Goal: Book appointment/travel/reservation

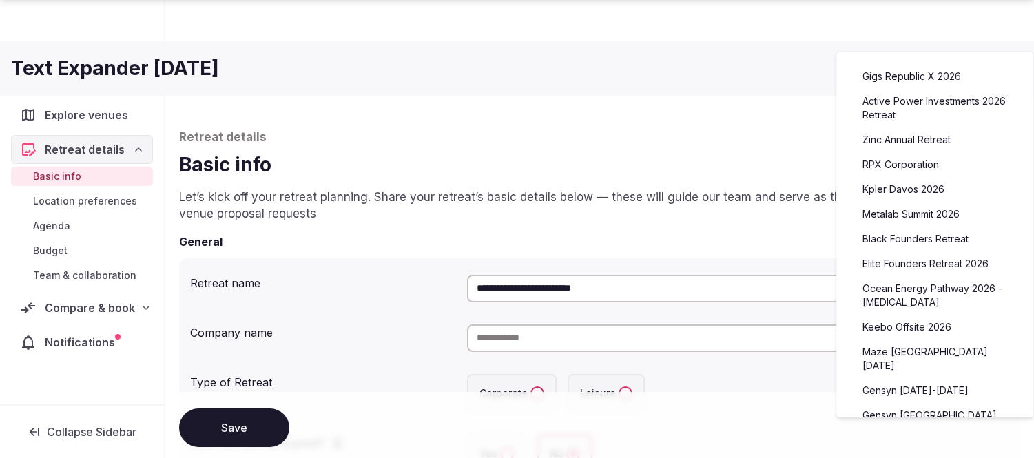
scroll to position [646, 0]
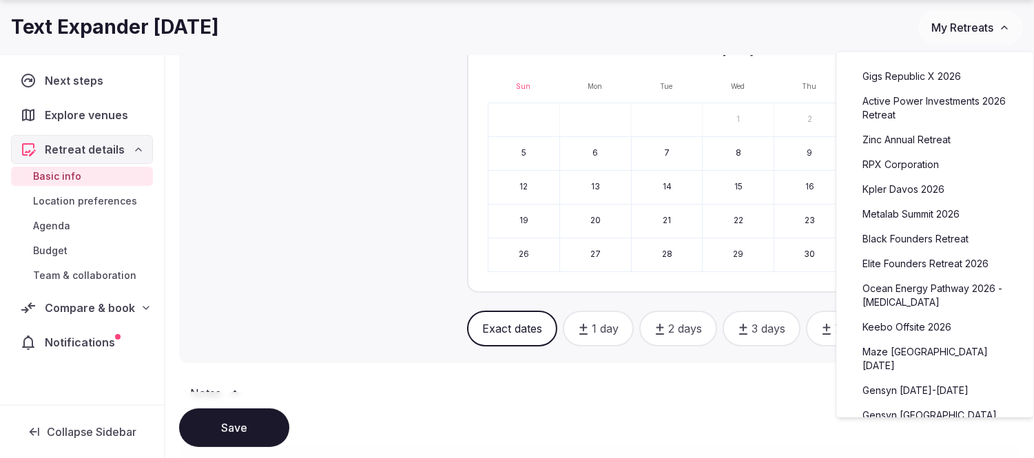
click at [905, 194] on link "Kpler Davos 2026" at bounding box center [935, 189] width 170 height 22
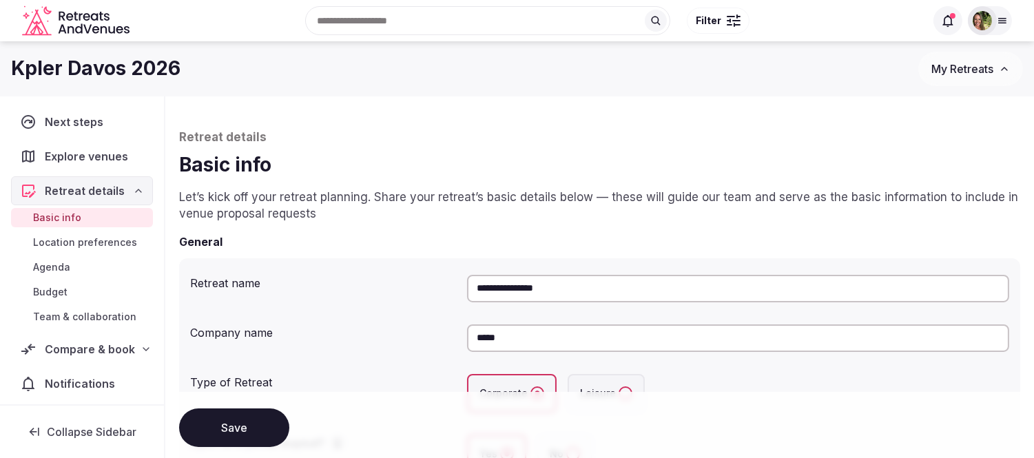
click at [85, 320] on span "Team & collaboration" at bounding box center [84, 317] width 103 height 14
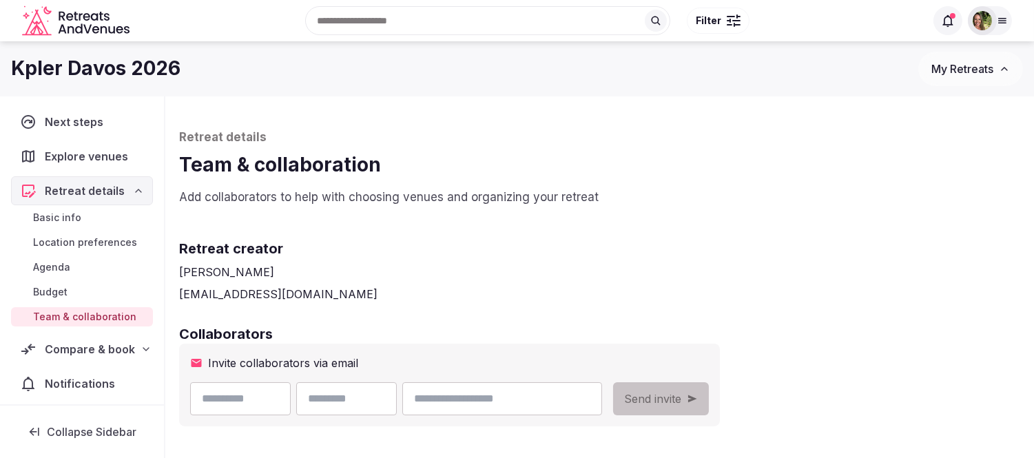
scroll to position [229, 0]
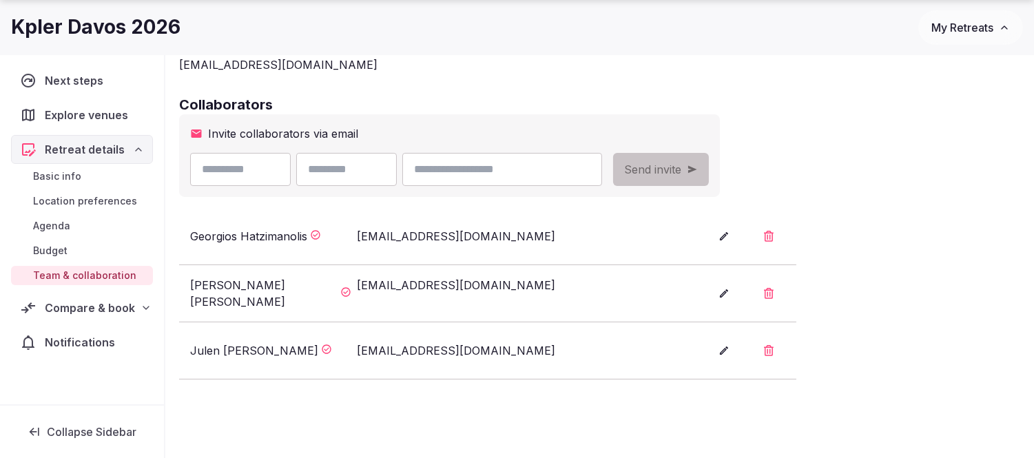
click at [76, 307] on span "Compare & book" at bounding box center [90, 308] width 90 height 17
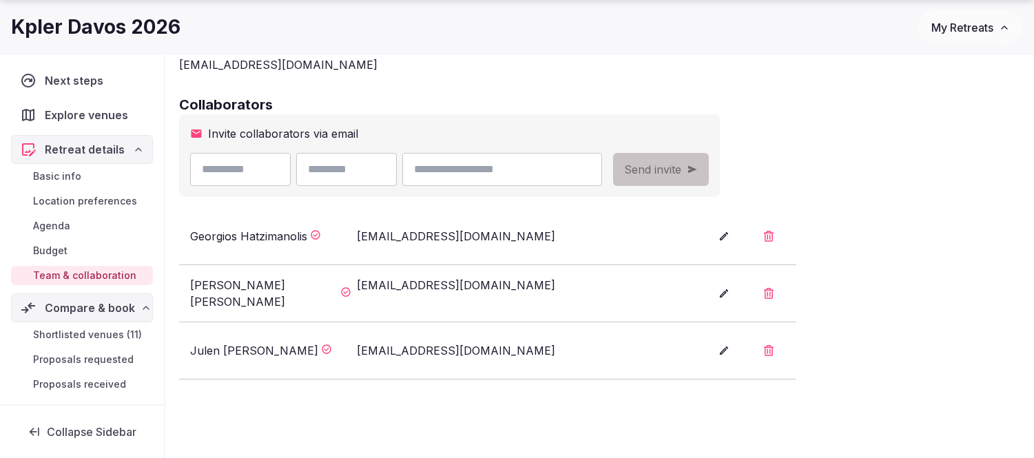
click at [68, 328] on span "Shortlisted venues (11)" at bounding box center [87, 335] width 109 height 14
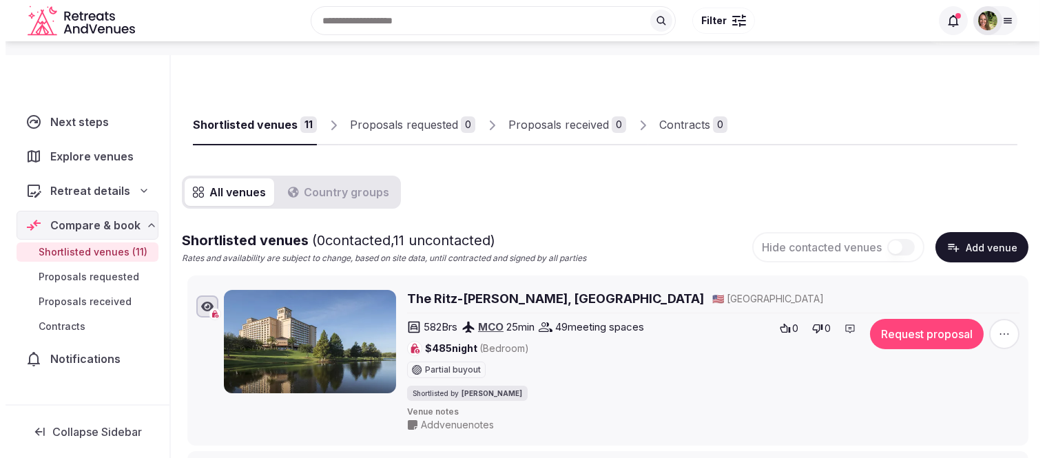
scroll to position [76, 0]
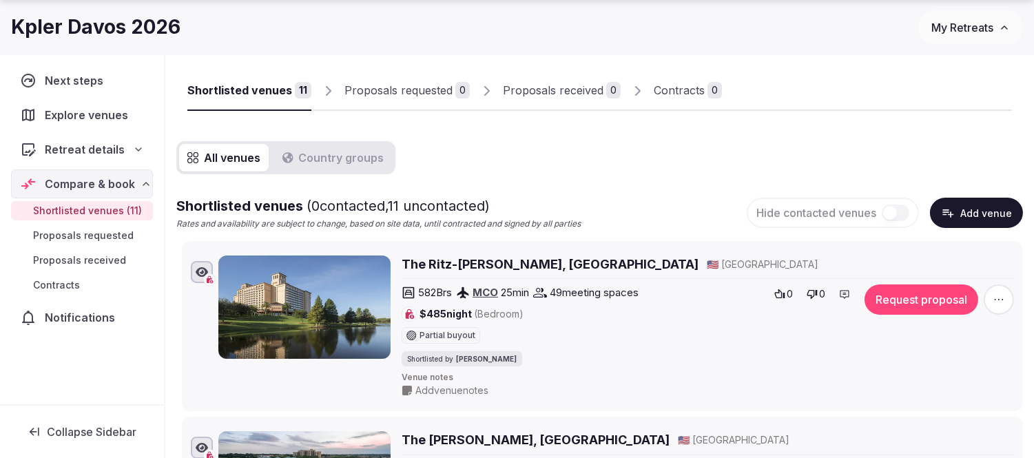
click at [923, 299] on button "Request proposal" at bounding box center [922, 300] width 114 height 30
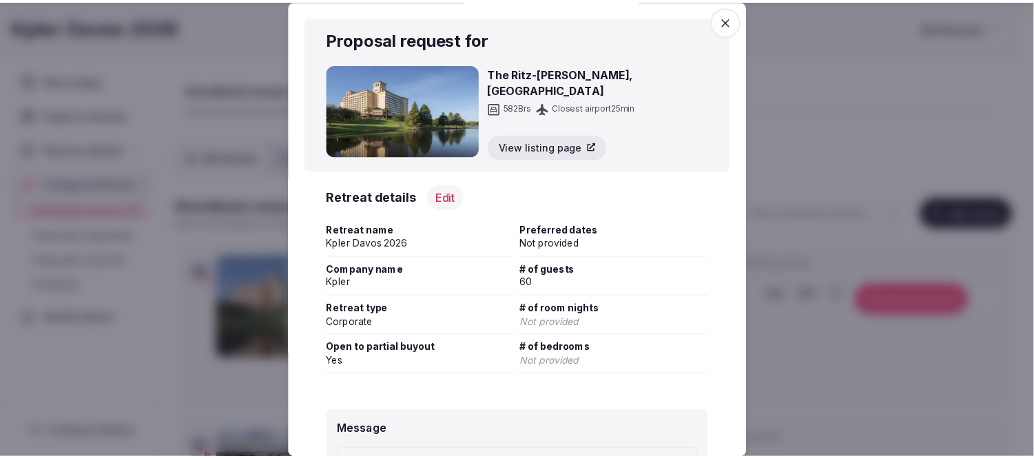
scroll to position [229, 0]
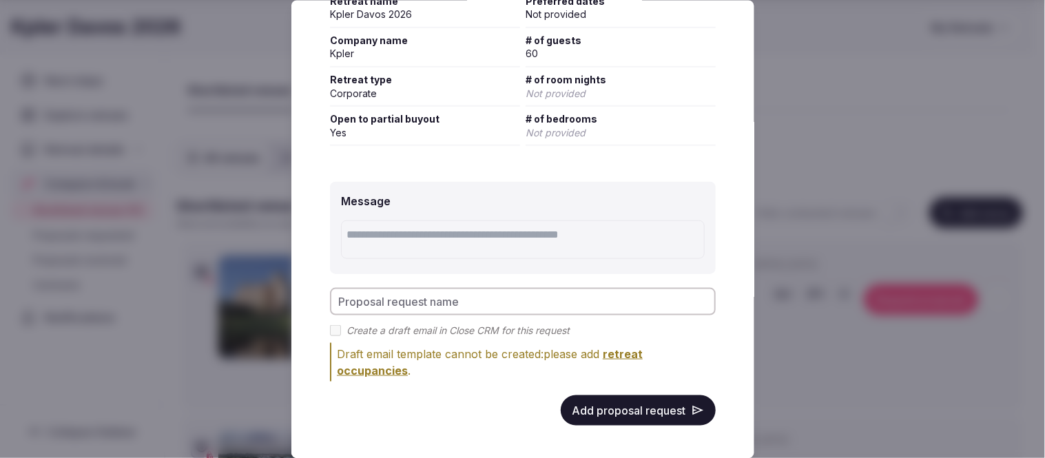
click at [631, 411] on button "Add proposal request" at bounding box center [638, 410] width 155 height 30
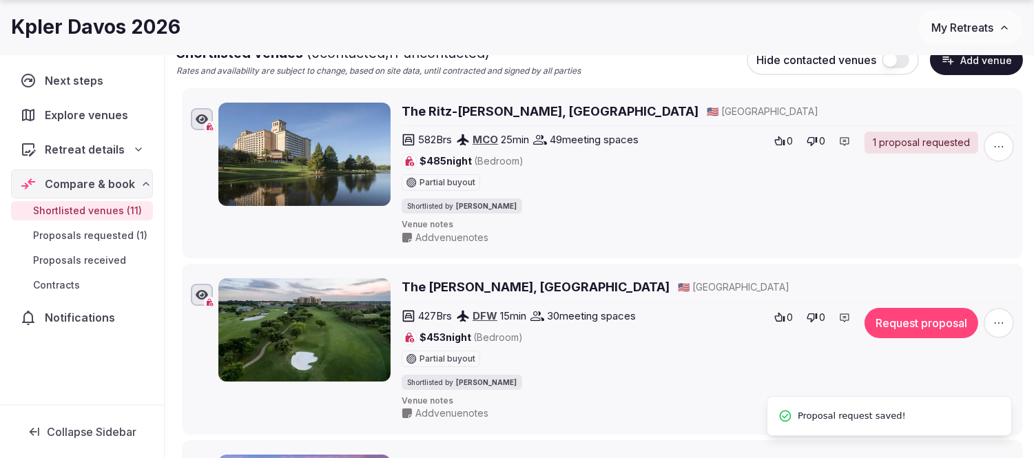
click at [911, 316] on button "Request proposal" at bounding box center [922, 323] width 114 height 30
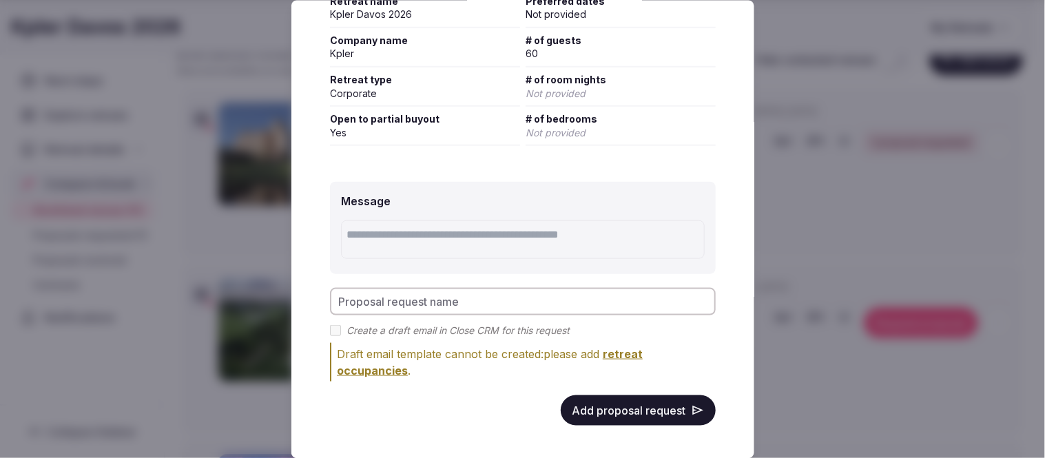
click at [623, 398] on button "Add proposal request" at bounding box center [638, 410] width 155 height 30
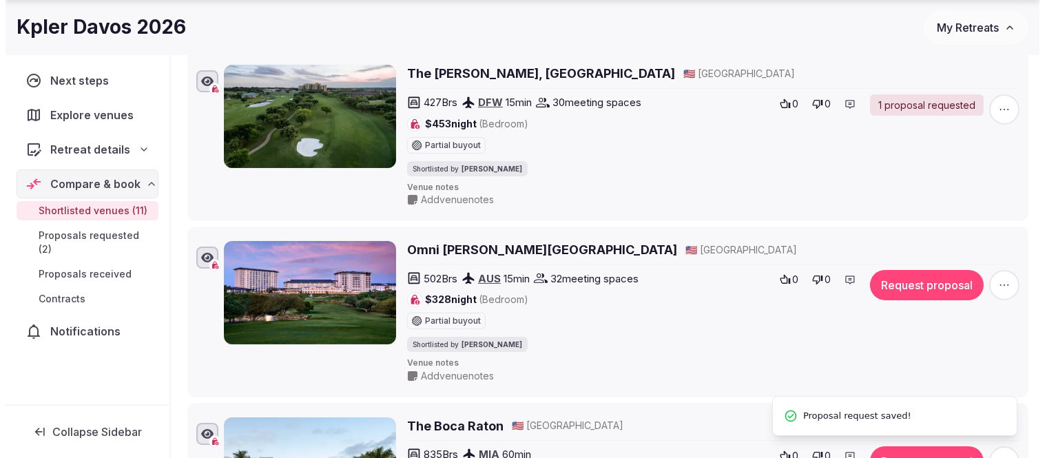
scroll to position [459, 0]
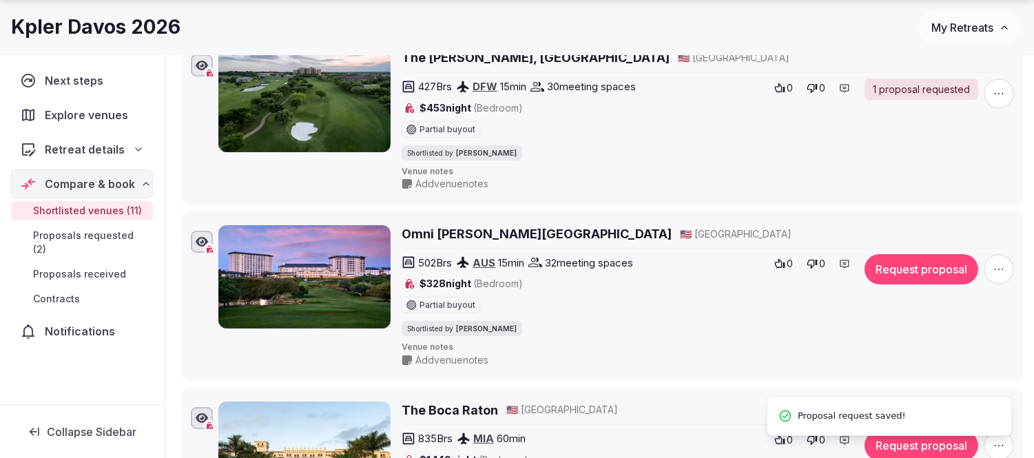
click at [898, 267] on button "Request proposal" at bounding box center [922, 269] width 114 height 30
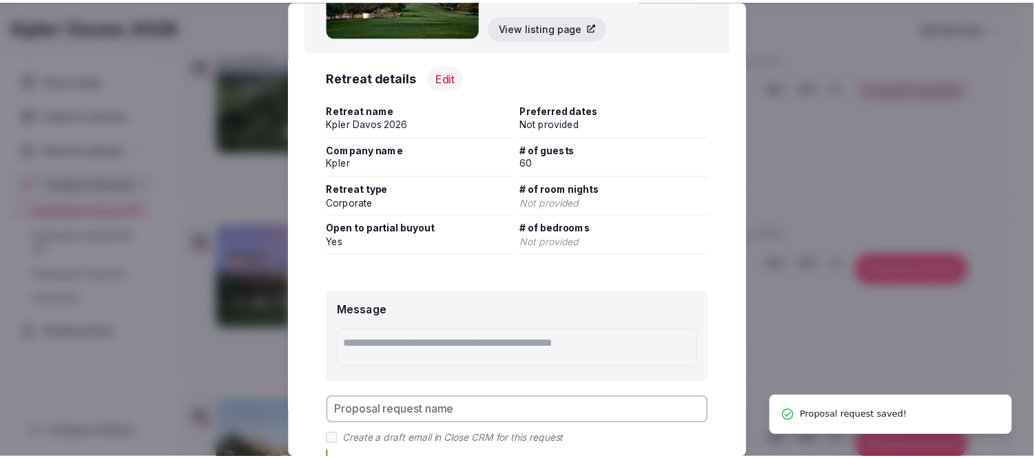
scroll to position [229, 0]
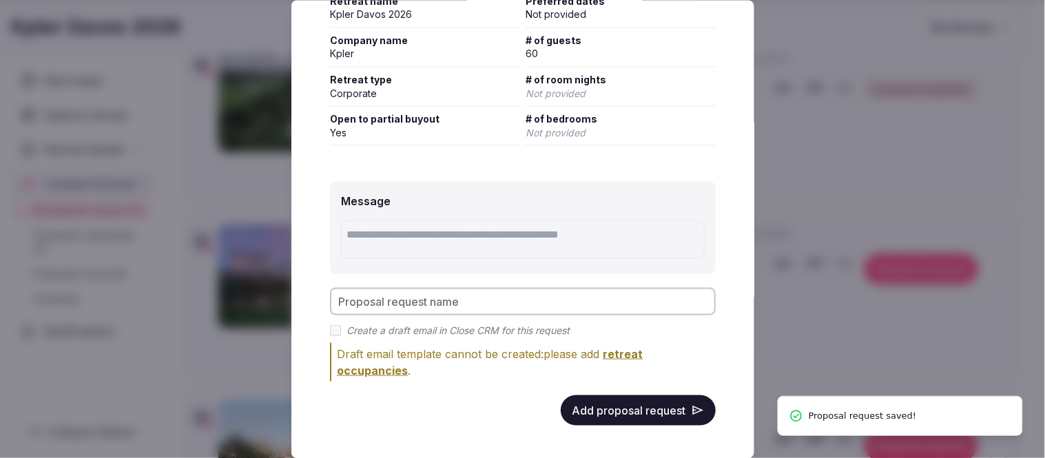
click at [633, 400] on button "Add proposal request" at bounding box center [638, 410] width 155 height 30
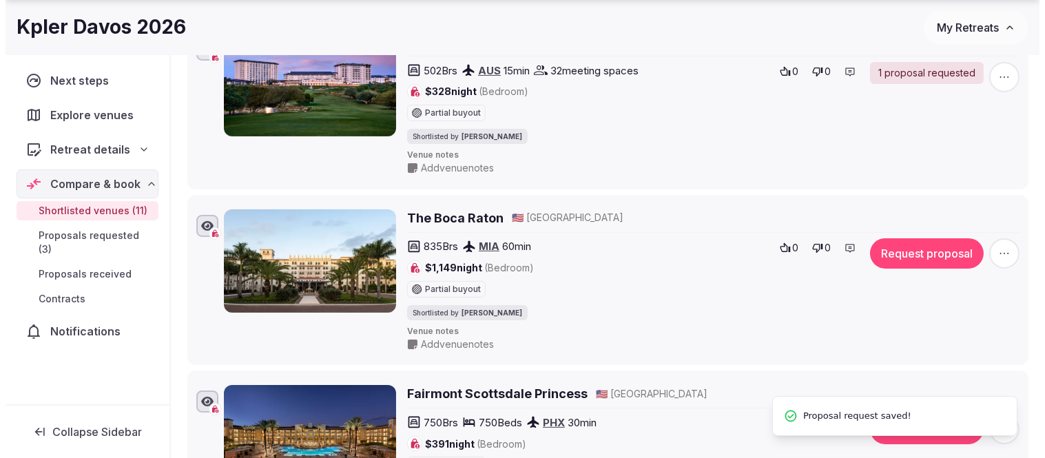
scroll to position [689, 0]
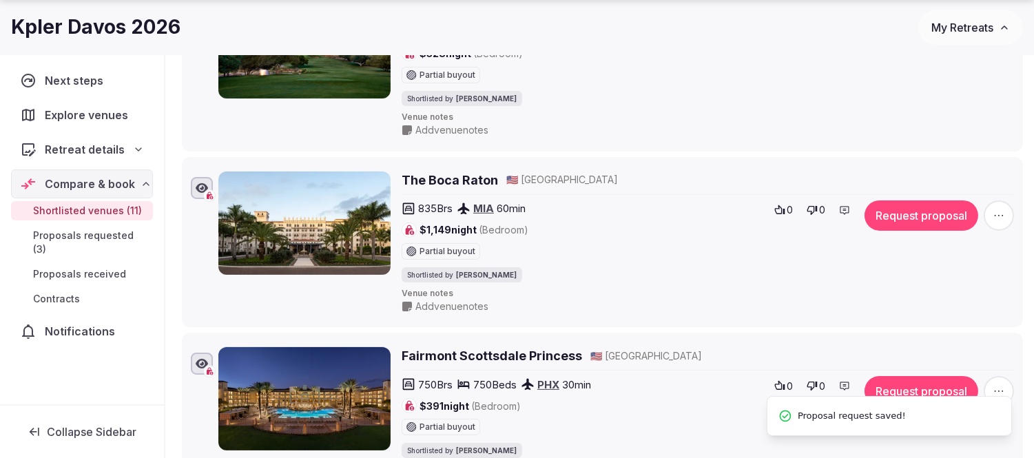
click at [907, 214] on button "Request proposal" at bounding box center [922, 216] width 114 height 30
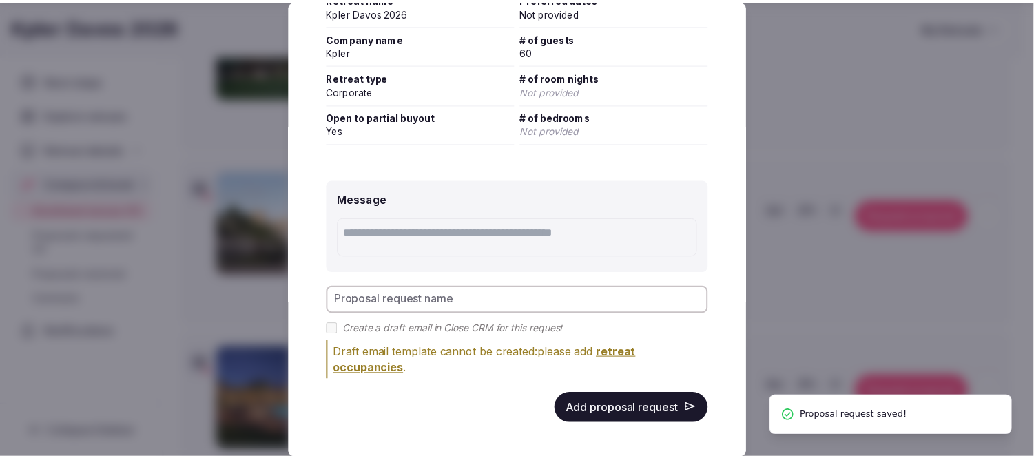
scroll to position [229, 0]
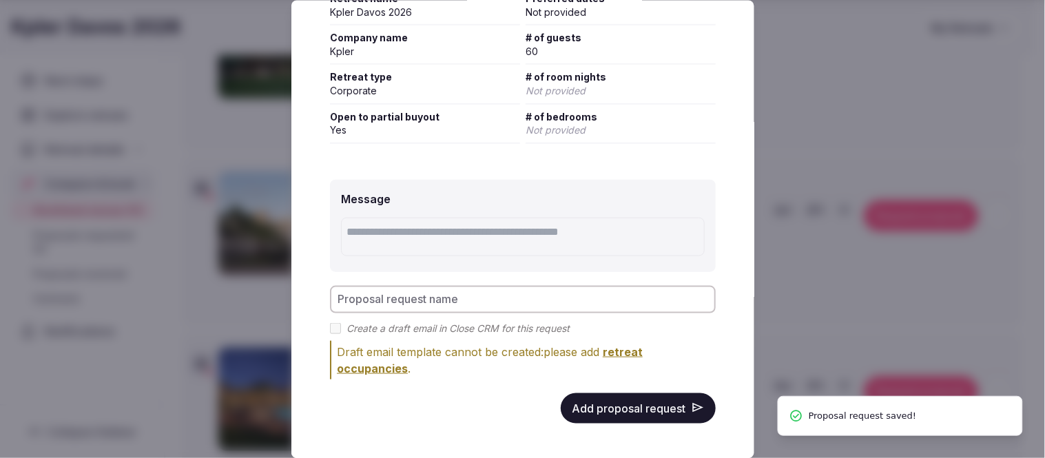
click at [601, 398] on button "Add proposal request" at bounding box center [638, 408] width 155 height 30
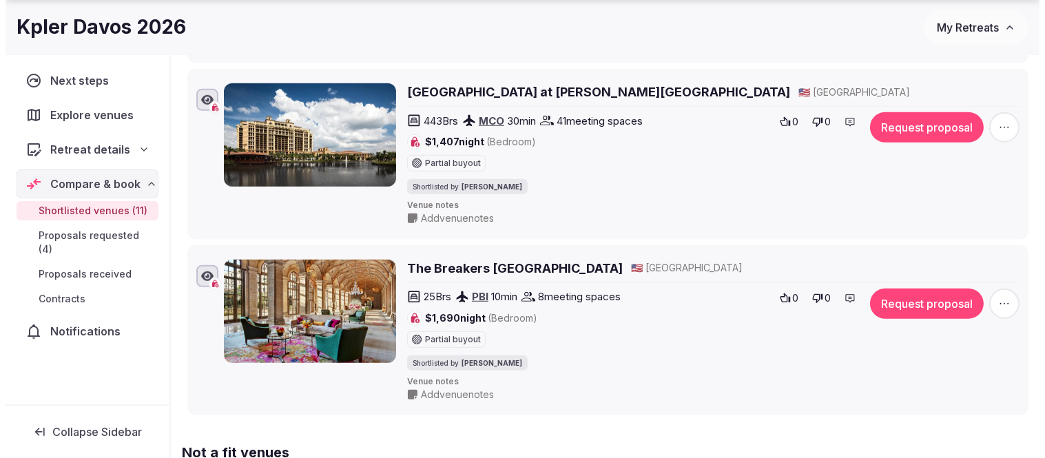
scroll to position [1837, 0]
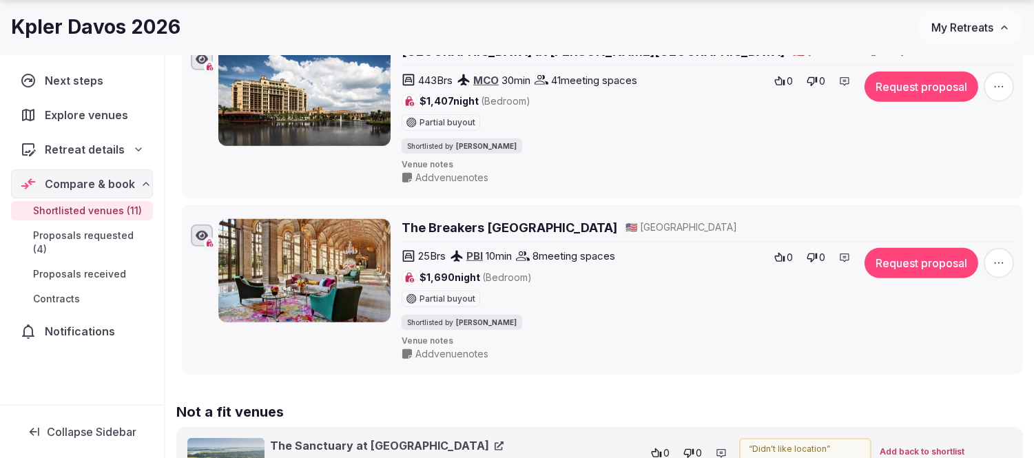
click at [904, 99] on button "Request proposal" at bounding box center [922, 87] width 114 height 30
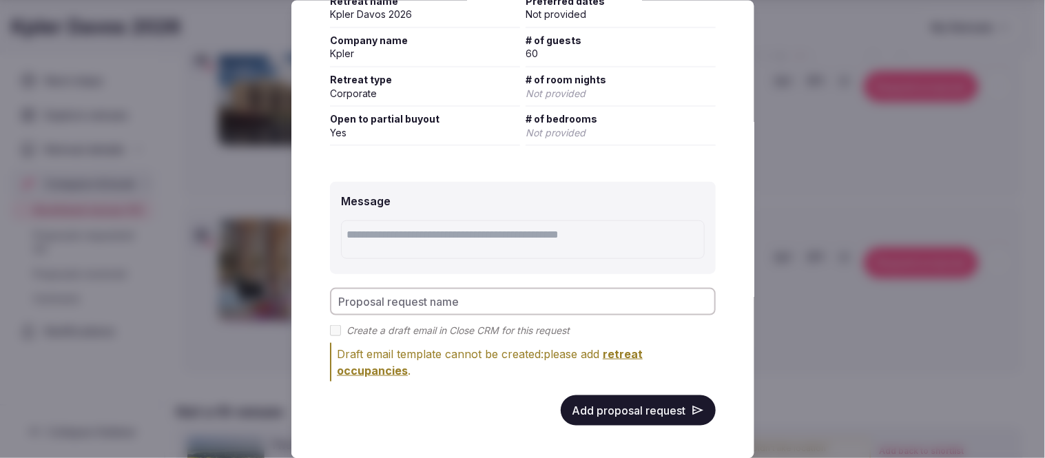
scroll to position [232, 0]
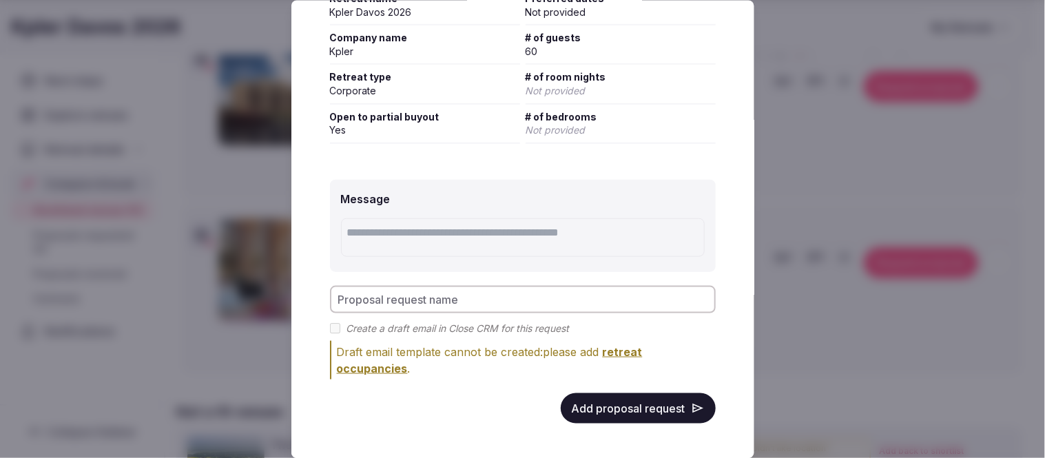
click at [615, 402] on button "Add proposal request" at bounding box center [638, 408] width 155 height 30
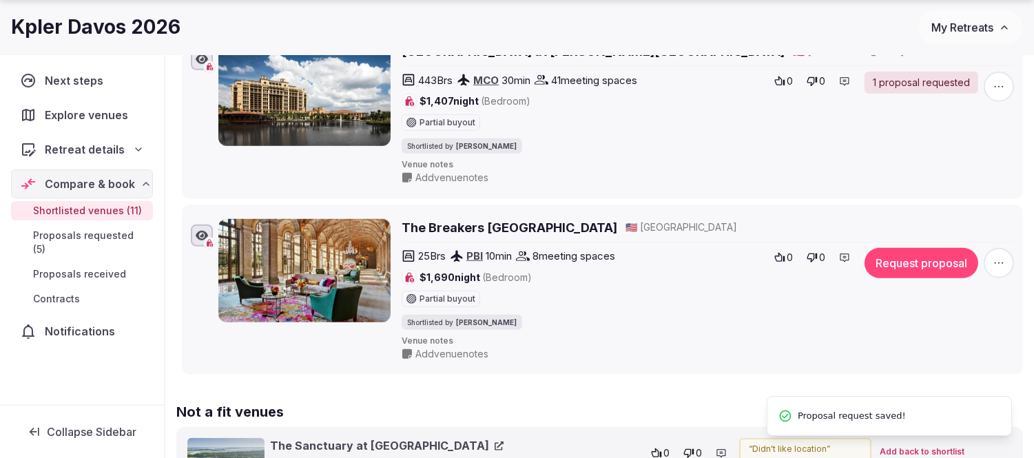
click at [905, 269] on button "Request proposal" at bounding box center [922, 263] width 114 height 30
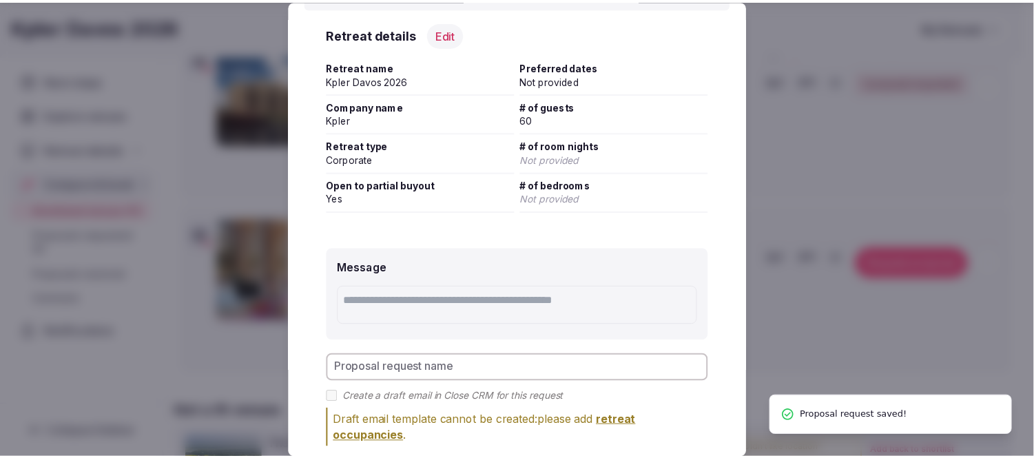
scroll to position [229, 0]
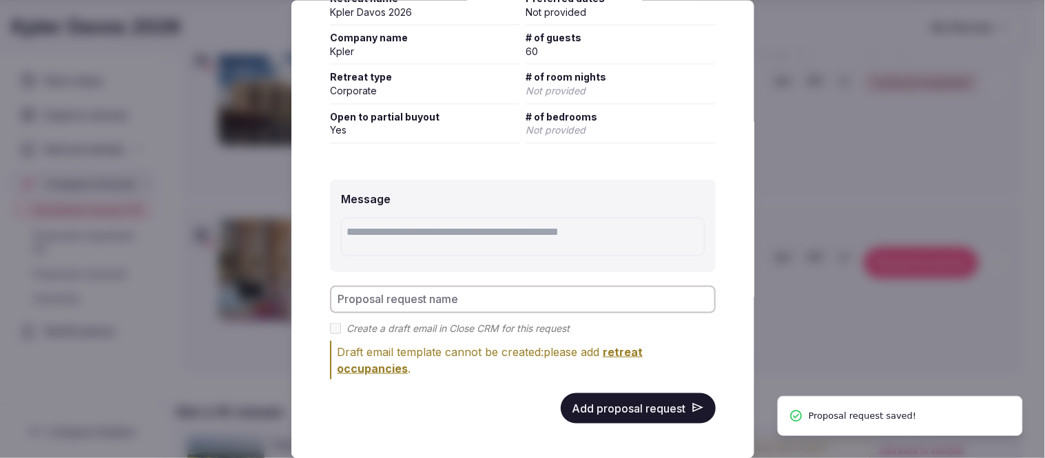
click at [589, 393] on button "Add proposal request" at bounding box center [638, 408] width 155 height 30
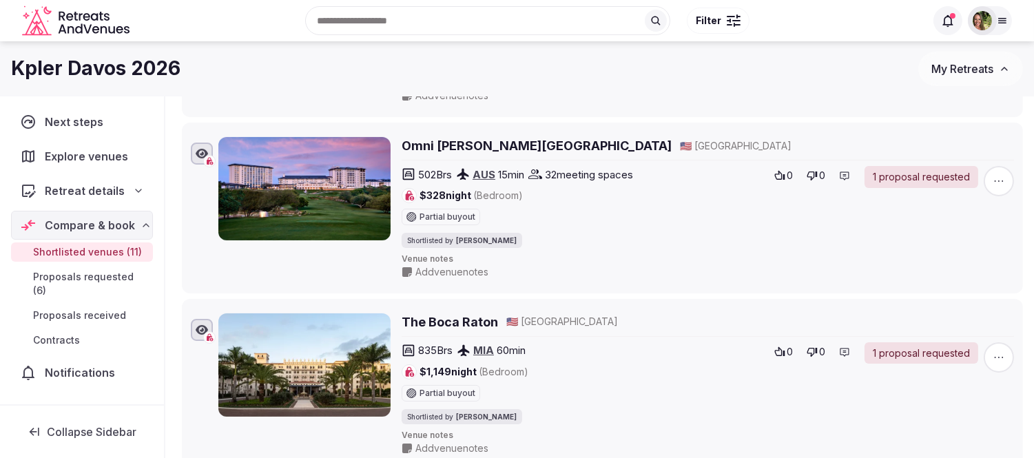
scroll to position [535, 0]
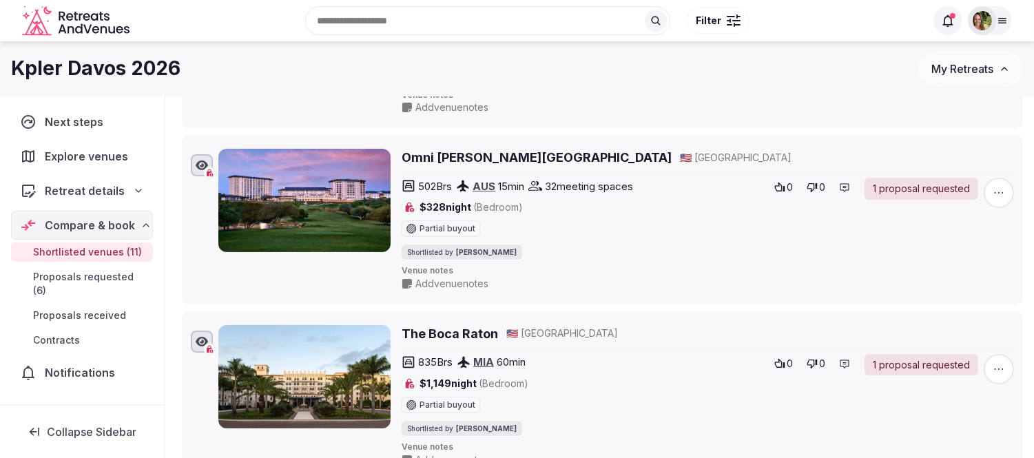
click at [944, 69] on span "My Retreats" at bounding box center [963, 69] width 62 height 14
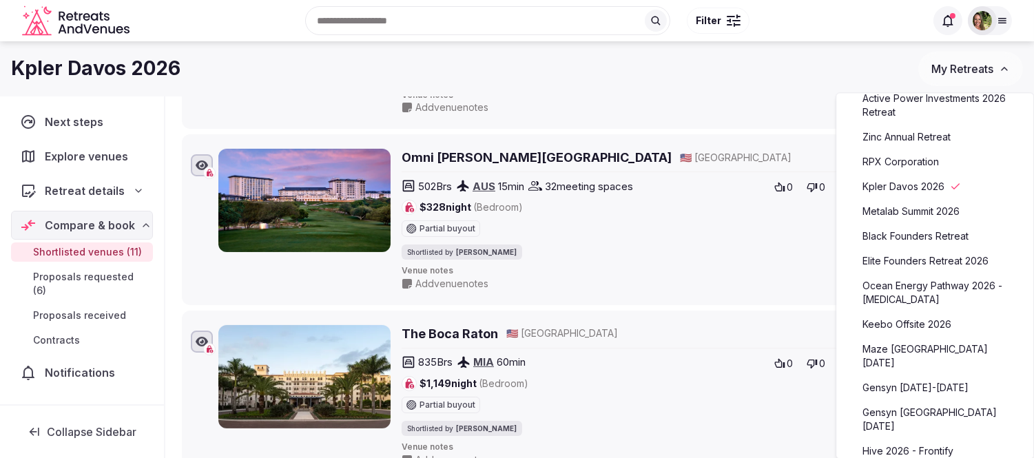
scroll to position [153, 0]
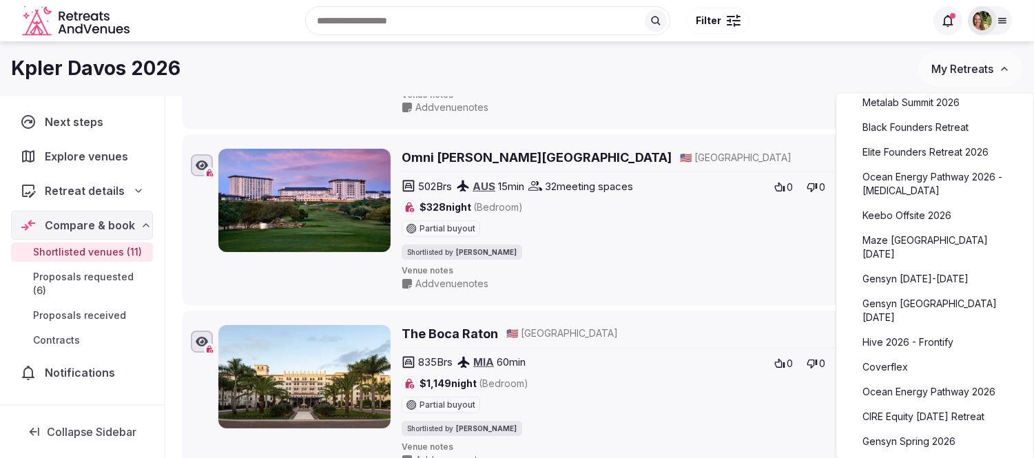
click at [932, 381] on link "Ocean Energy Pathway 2026" at bounding box center [935, 392] width 170 height 22
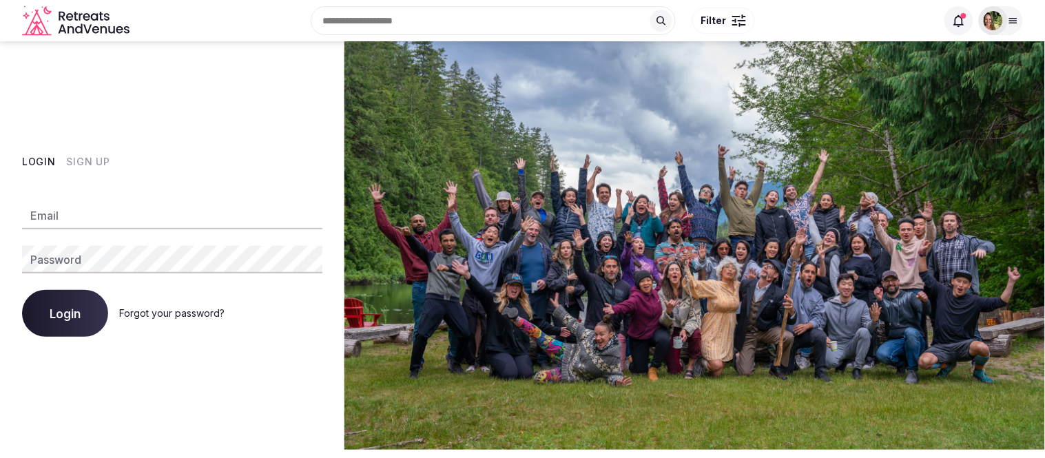
type input "**********"
click at [68, 319] on span "Login" at bounding box center [65, 314] width 31 height 14
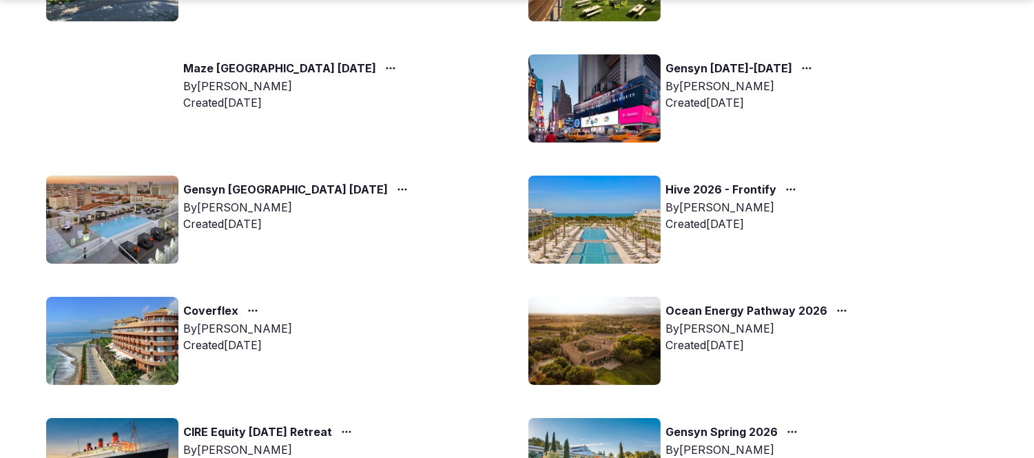
scroll to position [766, 0]
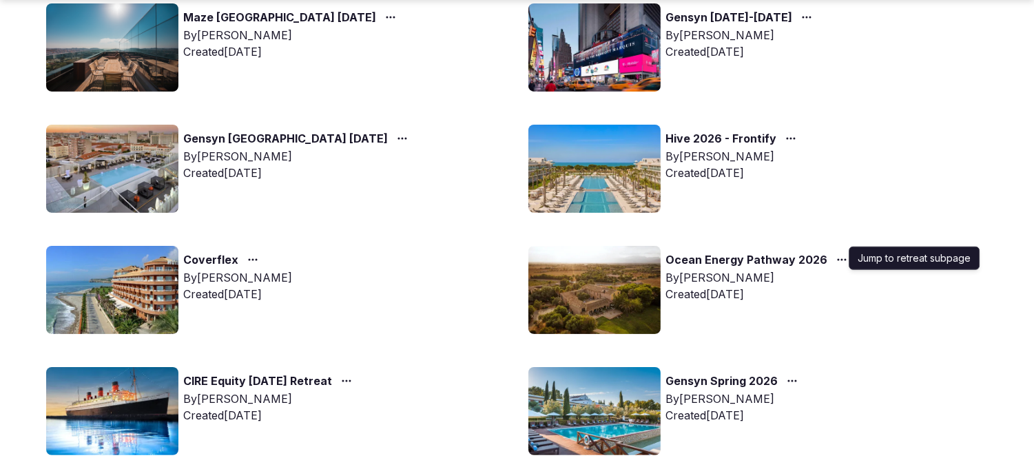
click at [837, 254] on icon "button" at bounding box center [842, 259] width 11 height 11
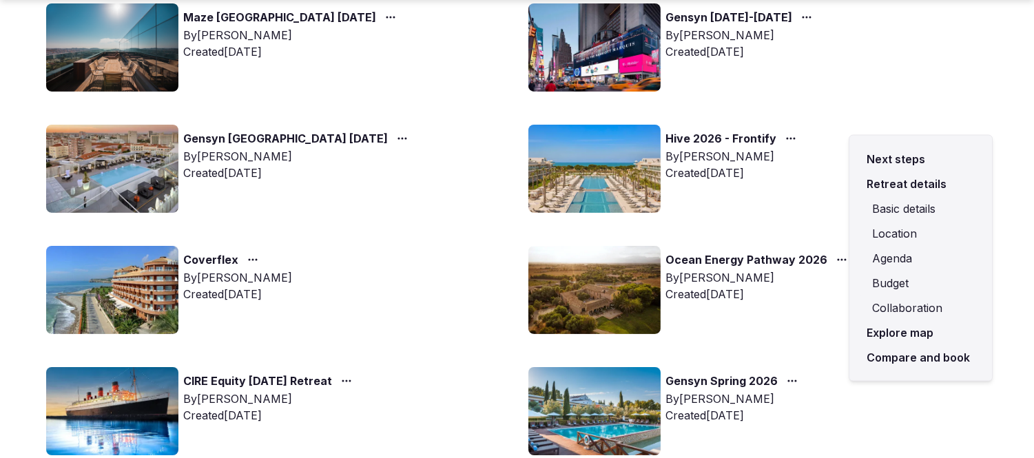
click at [914, 360] on link "Compare and book" at bounding box center [921, 357] width 121 height 25
